Goal: Check status

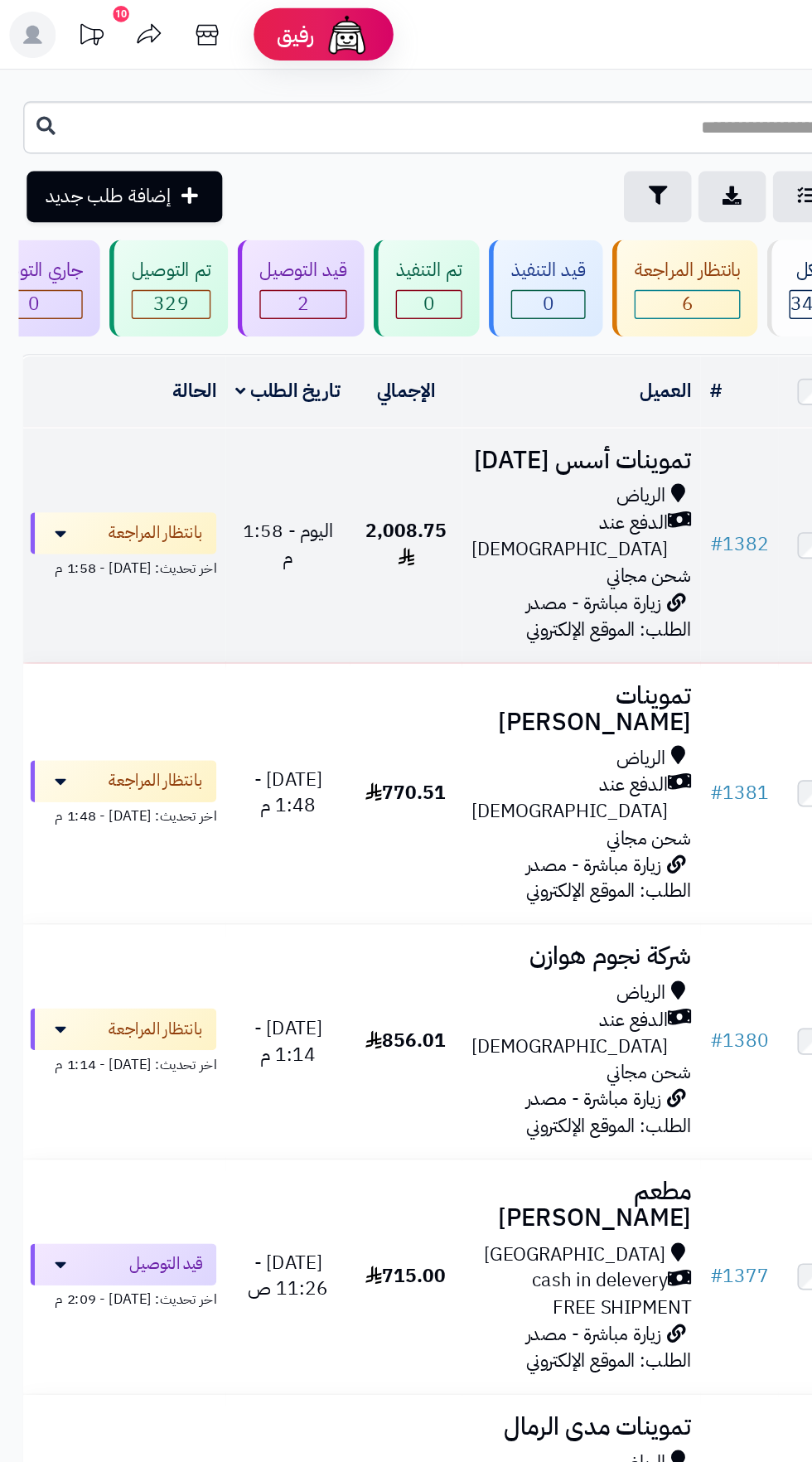
click at [422, 376] on span "الدفع عند [DEMOGRAPHIC_DATA]" at bounding box center [406, 382] width 140 height 38
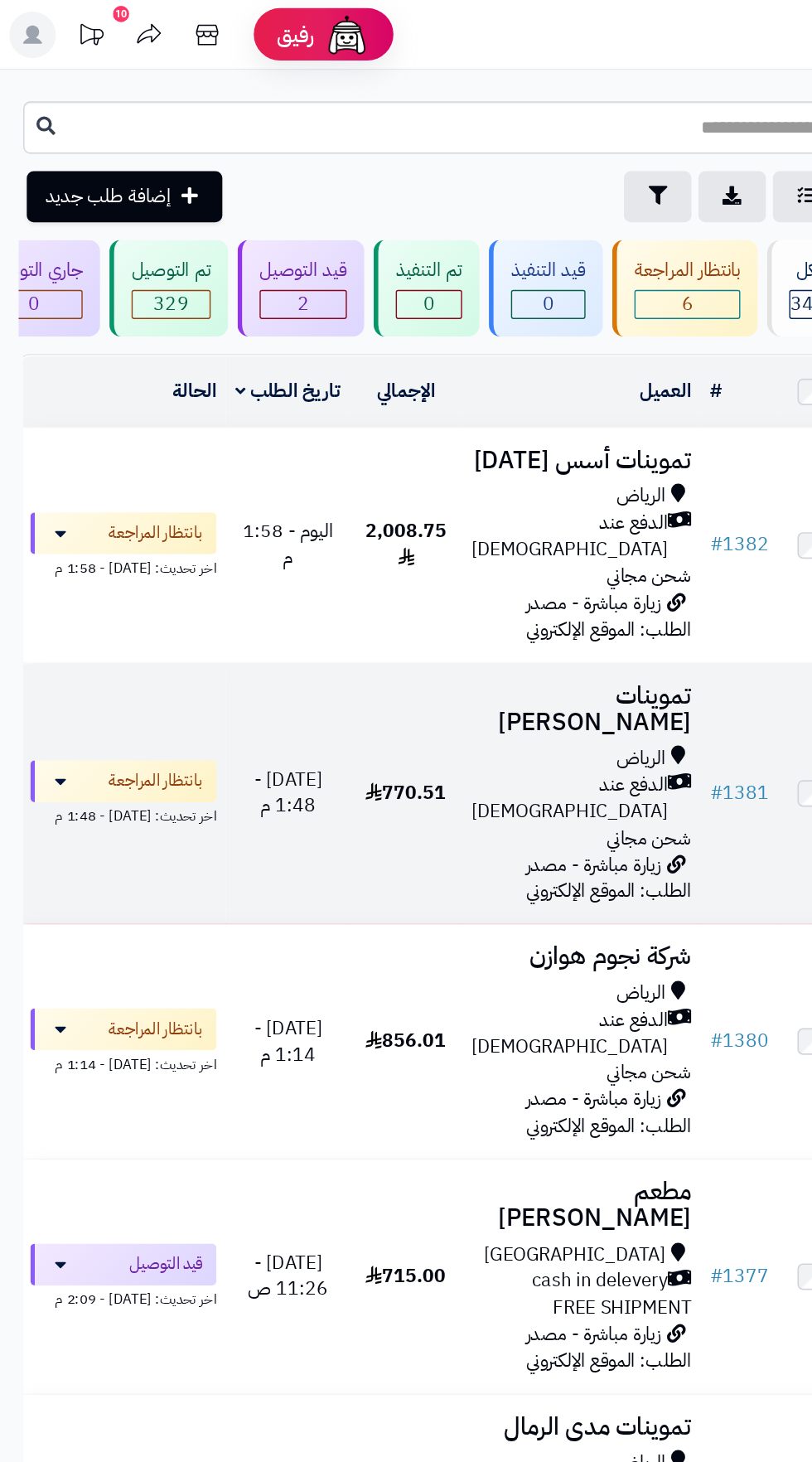
click at [365, 549] on div "الدفع عند [DEMOGRAPHIC_DATA]" at bounding box center [413, 568] width 156 height 38
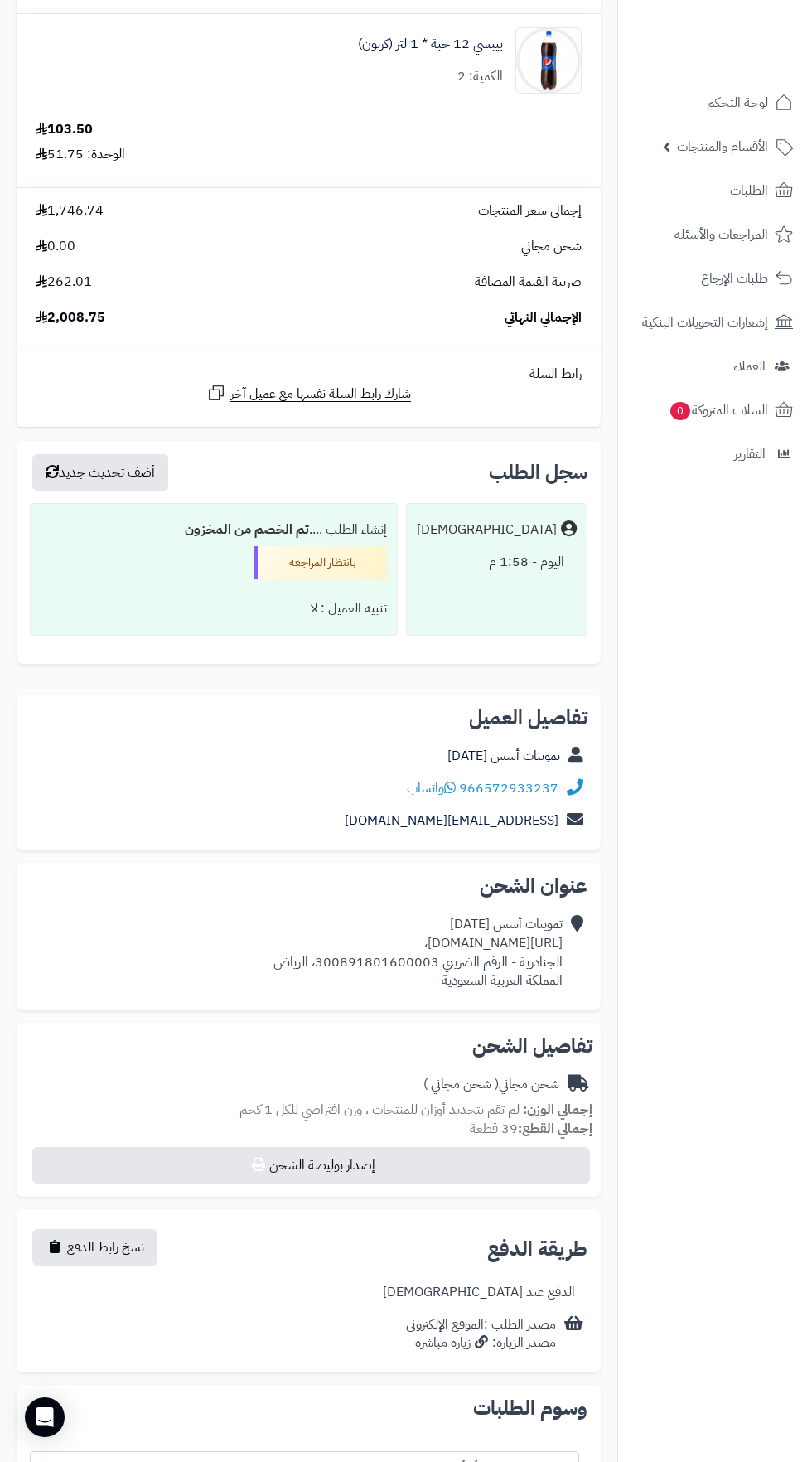
scroll to position [1424, 0]
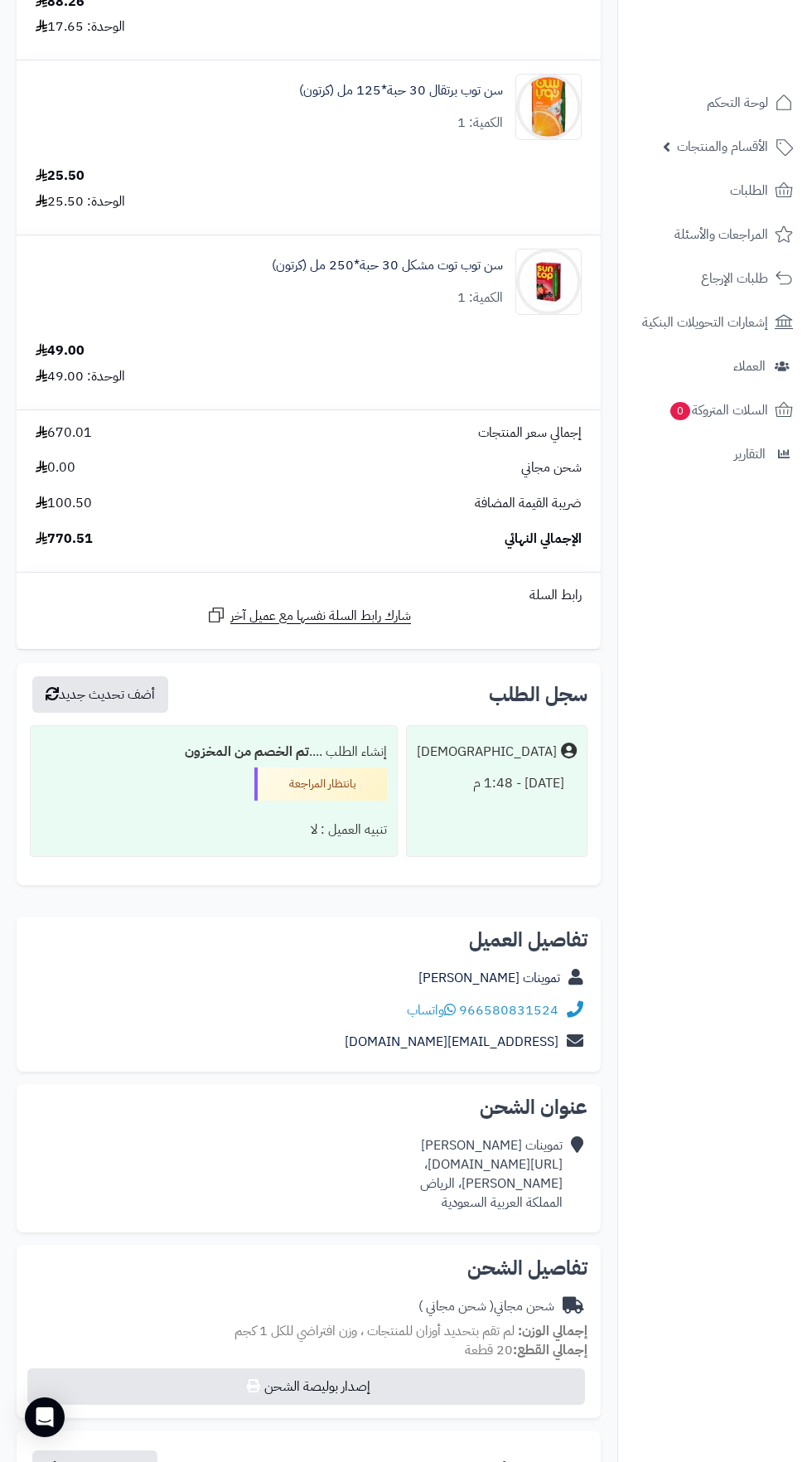
scroll to position [1540, 0]
